Goal: Transaction & Acquisition: Purchase product/service

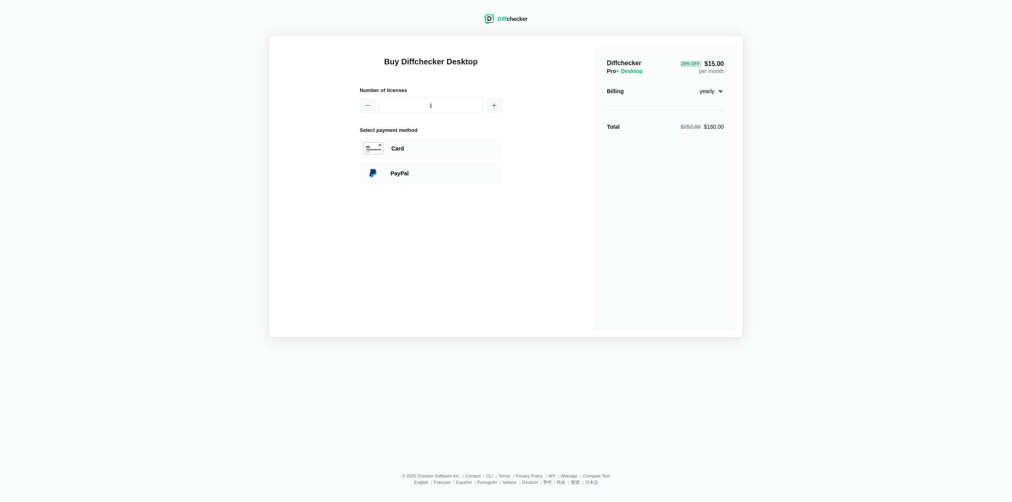
click at [521, 19] on div "Diff checker" at bounding box center [512, 19] width 30 height 8
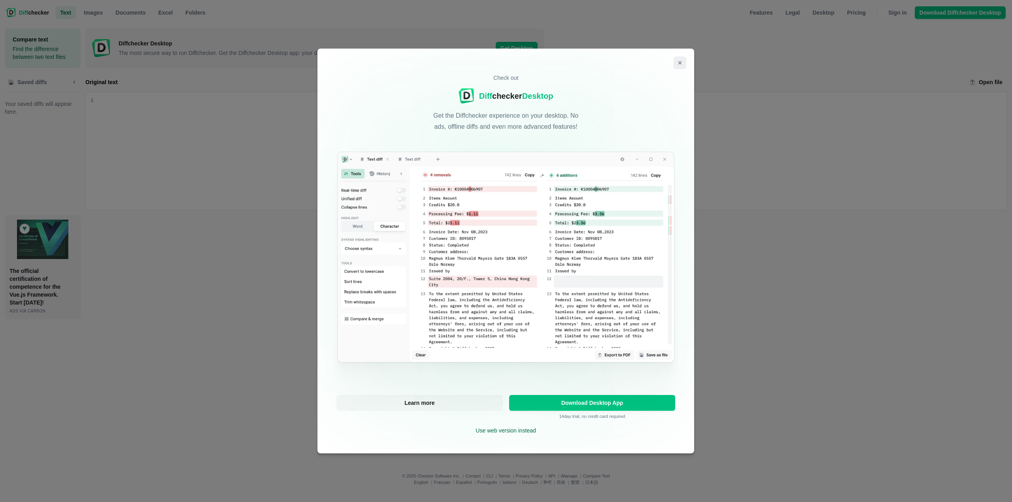
click at [681, 59] on button "Close modal" at bounding box center [680, 63] width 13 height 13
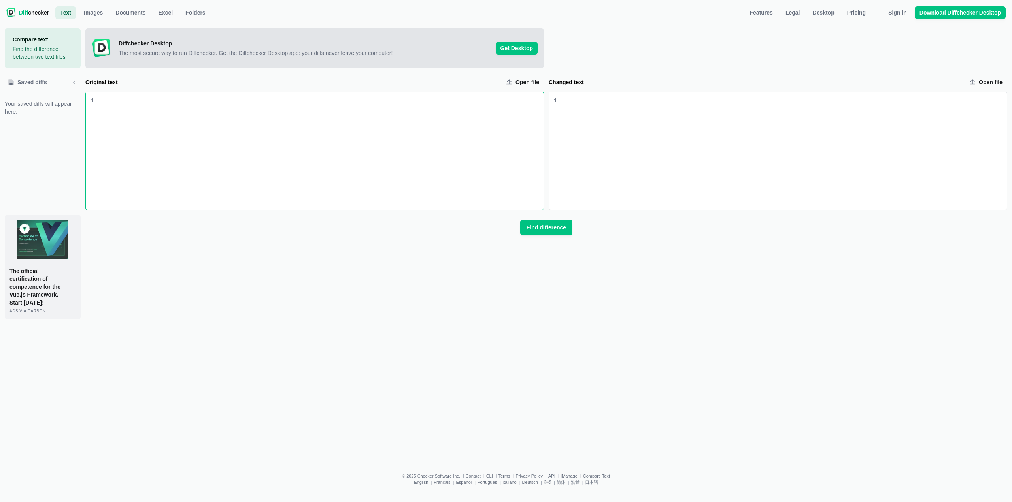
click at [521, 41] on div "Diffchecker Desktop The most secure way to run Diffchecker. Get the Diffchecker…" at bounding box center [328, 48] width 419 height 17
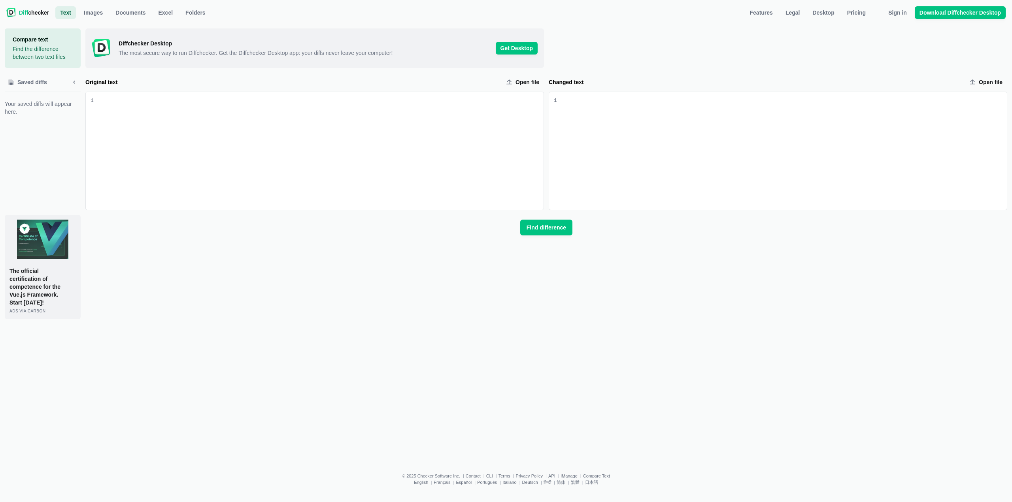
click at [407, 292] on div "Diffchecker Desktop The most secure way to run Diffchecker. Get the Diffchecker…" at bounding box center [546, 173] width 922 height 291
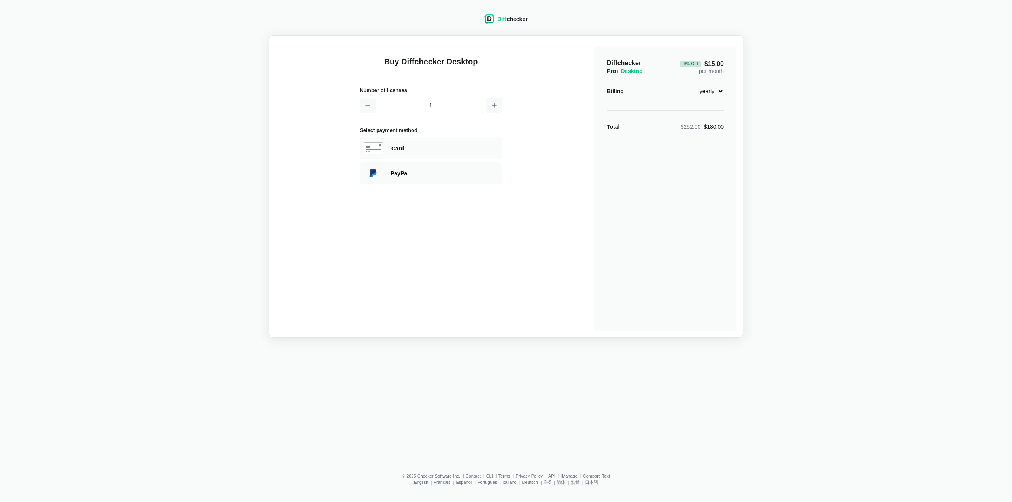
click at [523, 16] on div "Diff checker" at bounding box center [512, 19] width 30 height 8
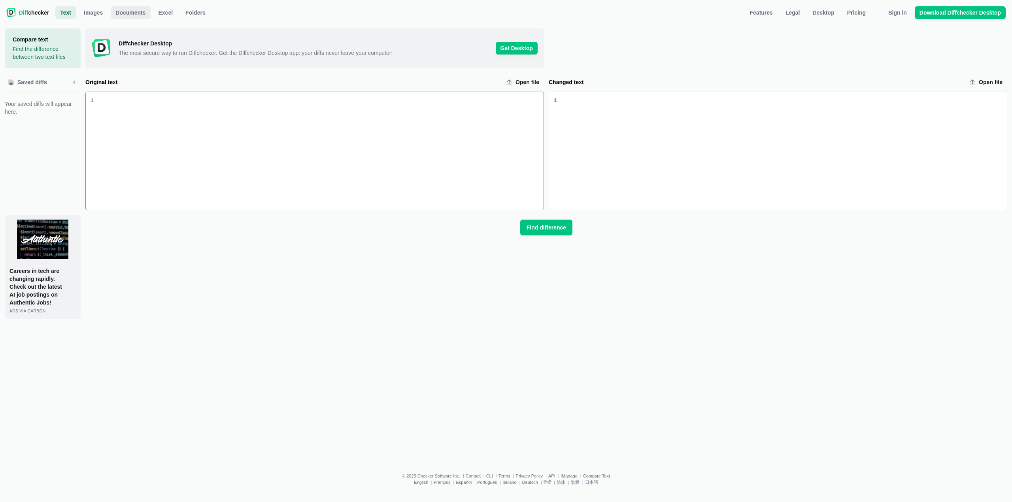
click at [125, 16] on span "Documents" at bounding box center [130, 13] width 33 height 8
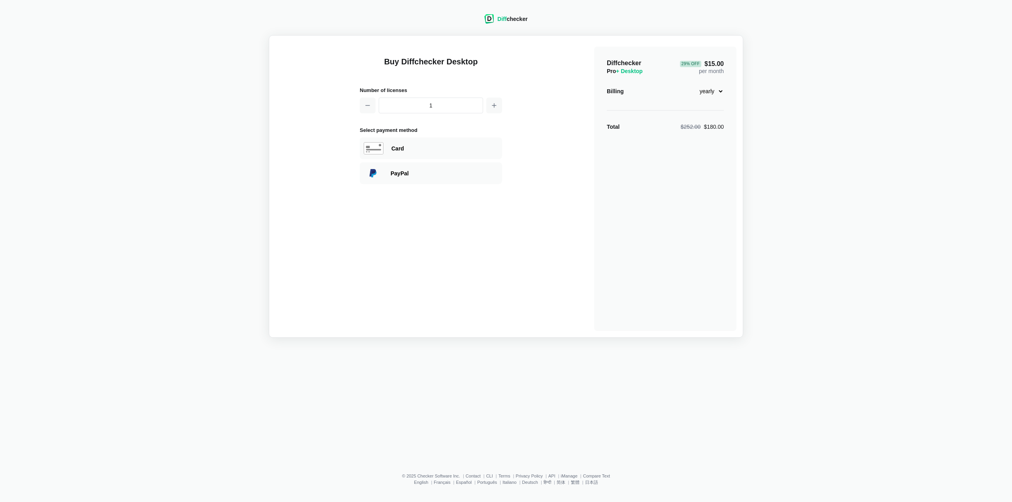
click at [512, 21] on div "Diff checker" at bounding box center [512, 19] width 30 height 8
